Goal: Check status: Check status

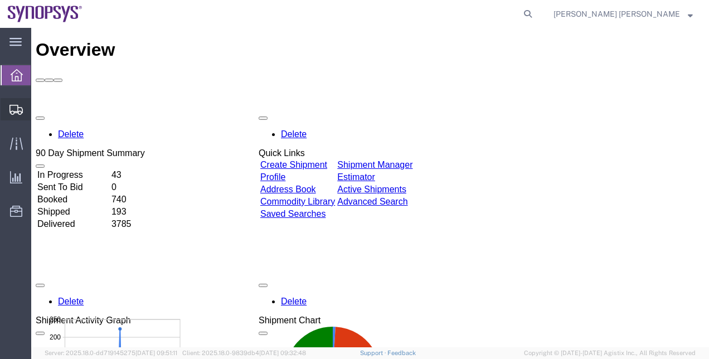
click at [0, 0] on span "Shipment Manager" at bounding box center [0, 0] width 0 height 0
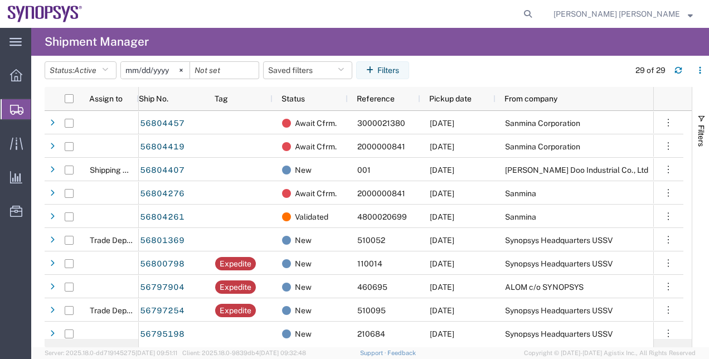
click at [433, 45] on agx-page-header "Shipment Manager" at bounding box center [370, 42] width 678 height 28
click at [444, 67] on agx-table-filter-chips "Status: Active Active All Approved Booked Canceled Delivered Denied New On Hold…" at bounding box center [334, 74] width 579 height 26
click at [105, 69] on button "Status: Active" at bounding box center [81, 70] width 72 height 18
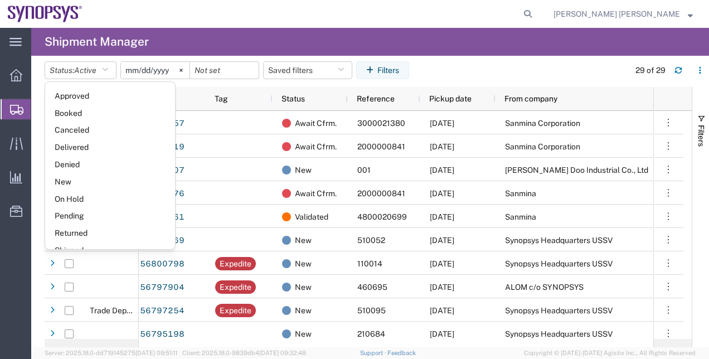
scroll to position [64, 0]
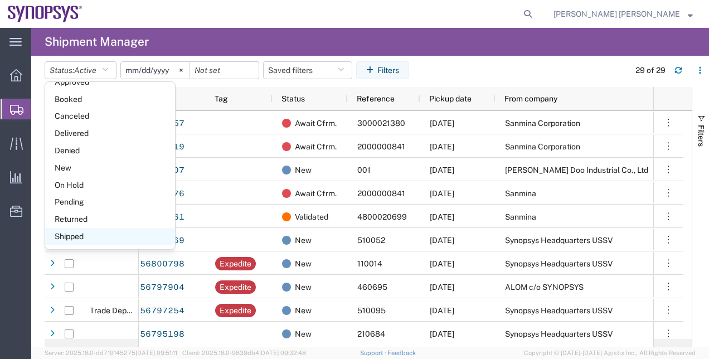
click at [136, 231] on span "Shipped" at bounding box center [110, 236] width 130 height 17
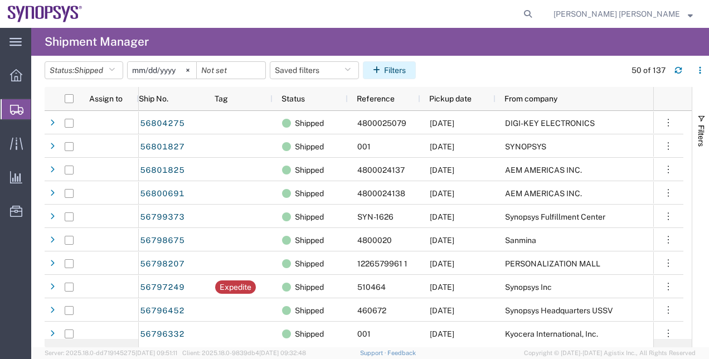
click at [406, 69] on button "Filters" at bounding box center [389, 70] width 53 height 18
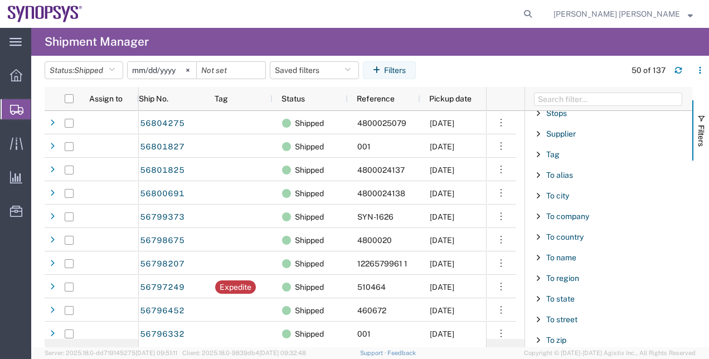
scroll to position [1113, 0]
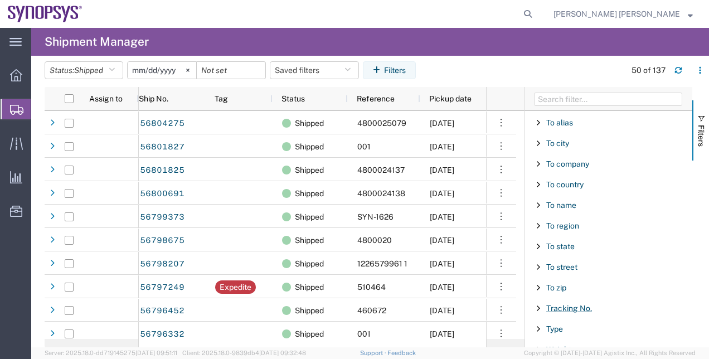
click at [584, 304] on span "Tracking No." at bounding box center [569, 308] width 46 height 9
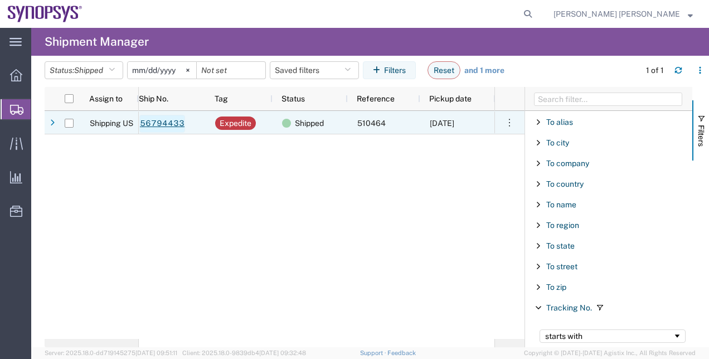
type input "393116911683"
click at [172, 117] on link "56794433" at bounding box center [162, 124] width 46 height 18
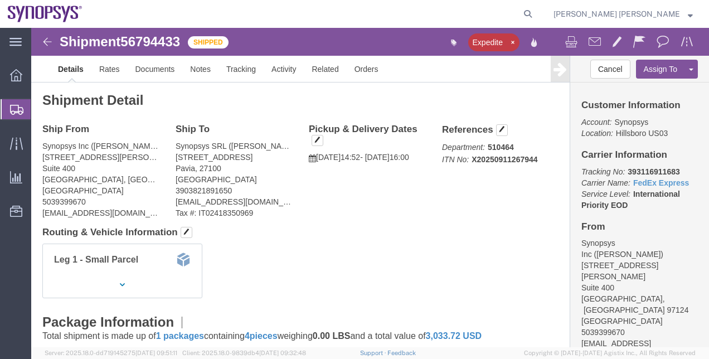
click div "Leg 1 - Small Parcel"
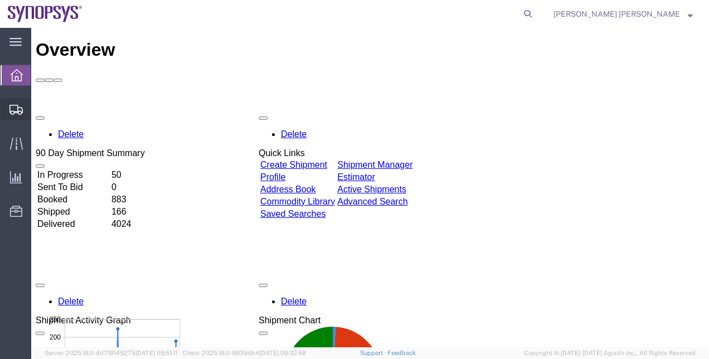
click at [0, 0] on span "Shipment Manager" at bounding box center [0, 0] width 0 height 0
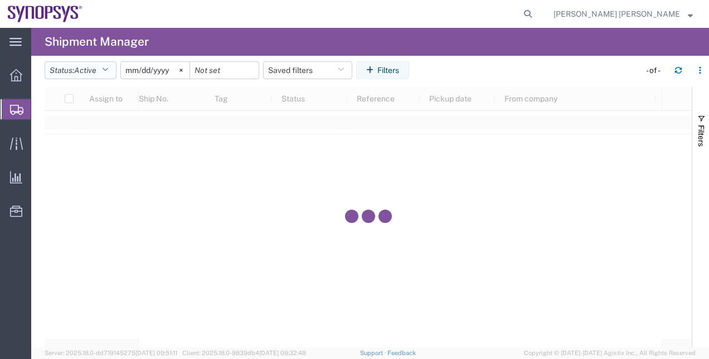
click at [108, 74] on icon "button" at bounding box center [105, 70] width 6 height 8
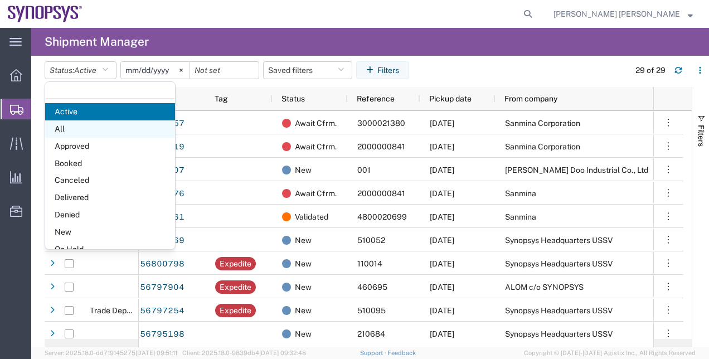
click at [99, 133] on span "All" at bounding box center [110, 128] width 130 height 17
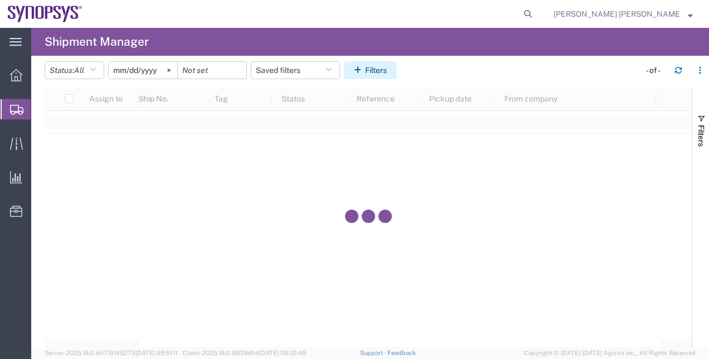
click at [369, 70] on button "Filters" at bounding box center [370, 70] width 53 height 18
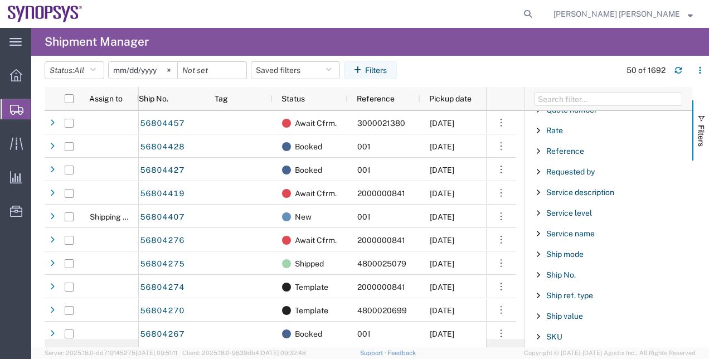
scroll to position [822, 0]
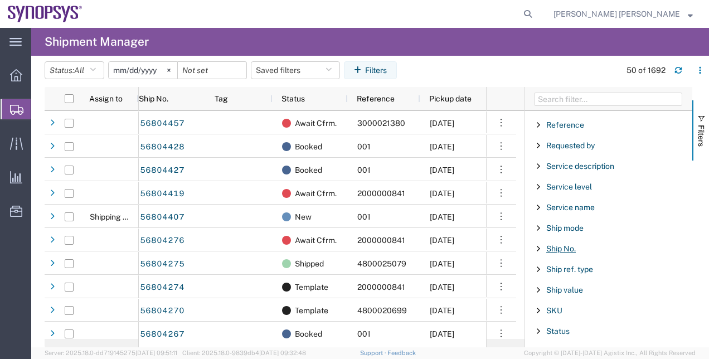
click at [562, 244] on span "Ship No." at bounding box center [561, 248] width 30 height 9
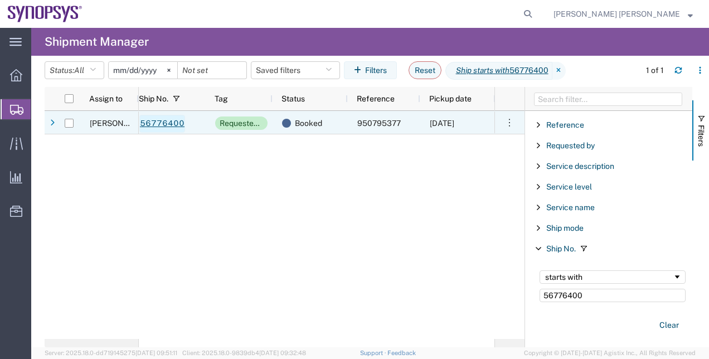
type input "56776400"
click at [165, 123] on link "56776400" at bounding box center [162, 124] width 46 height 18
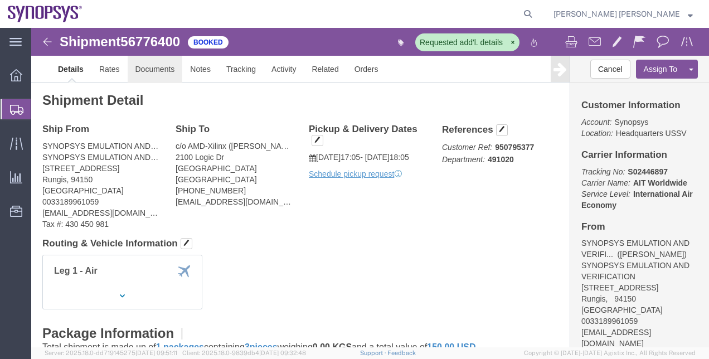
click link "Documents"
